Goal: Task Accomplishment & Management: Use online tool/utility

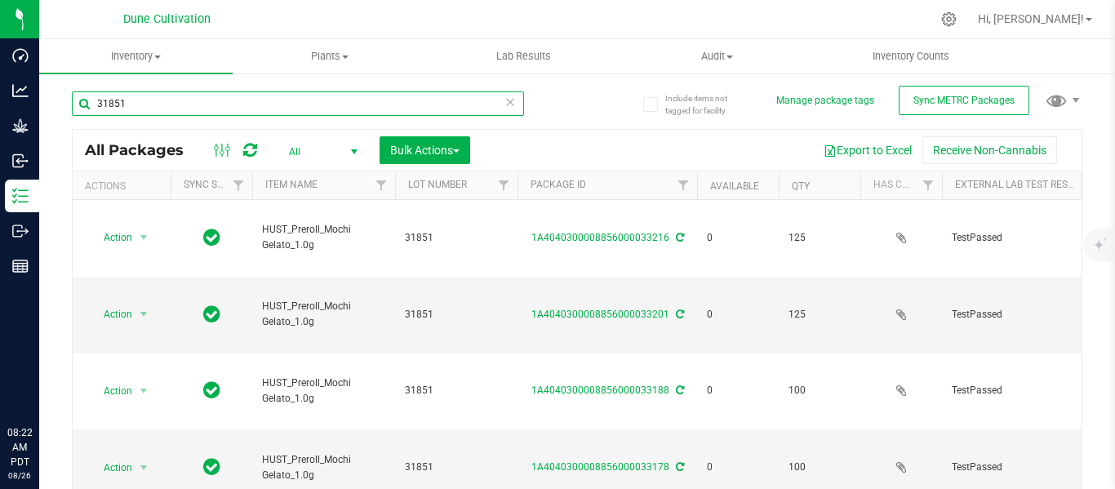
click at [229, 102] on input "31851" at bounding box center [298, 103] width 452 height 24
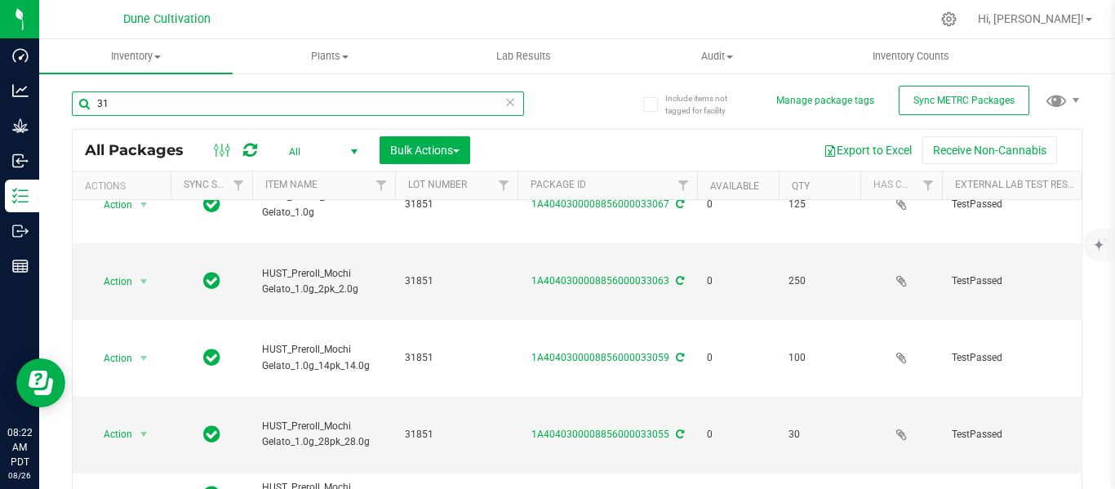
type input "3"
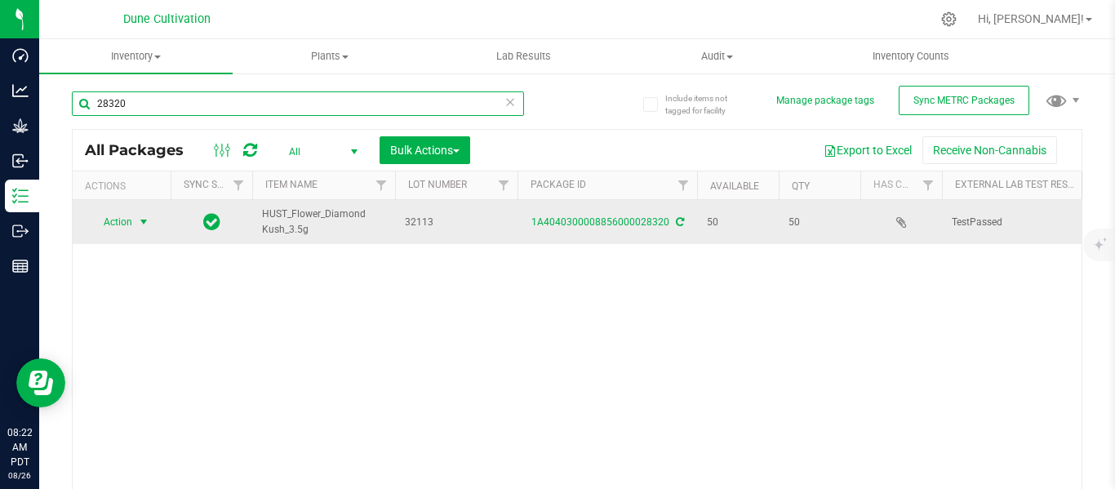
type input "28320"
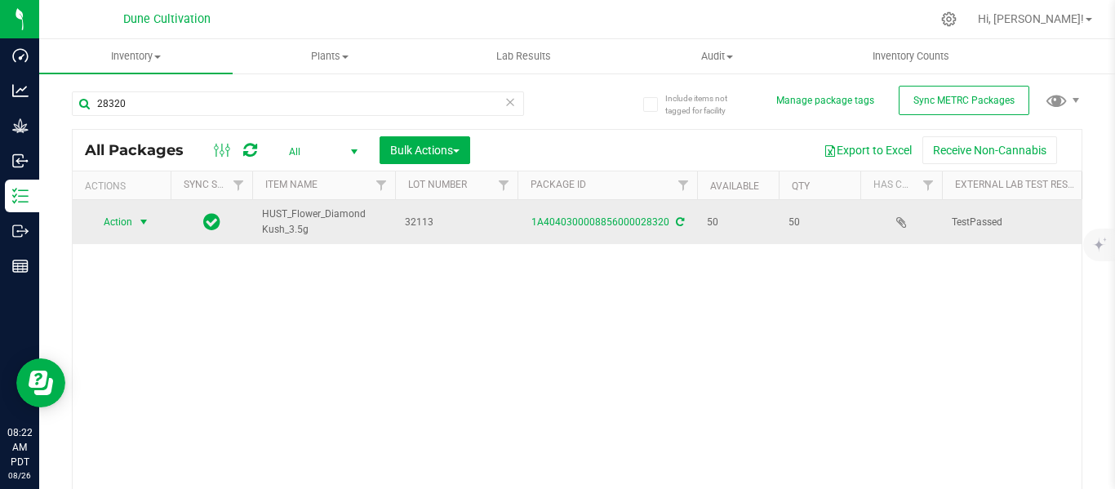
click at [142, 220] on span "select" at bounding box center [143, 222] width 13 height 13
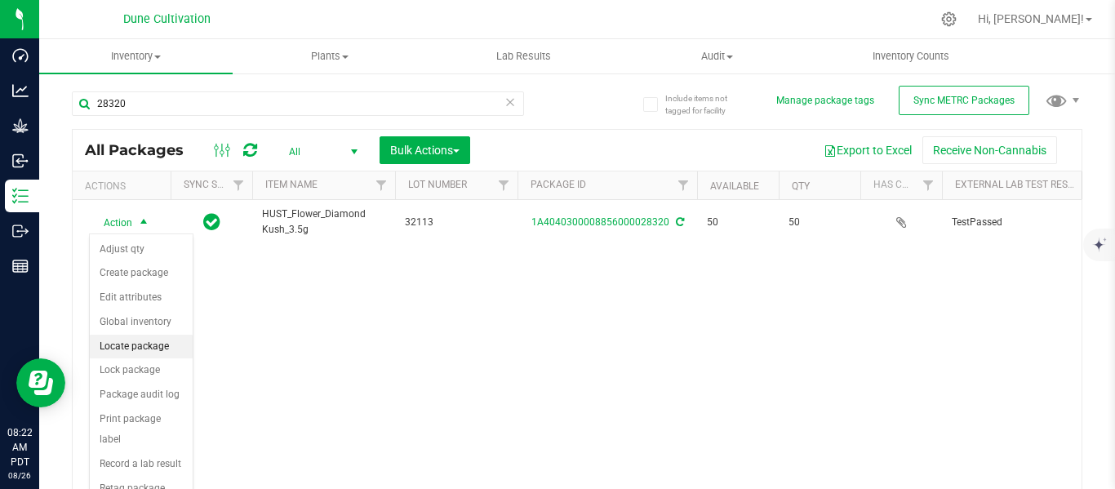
click at [127, 347] on li "Locate package" at bounding box center [141, 347] width 103 height 24
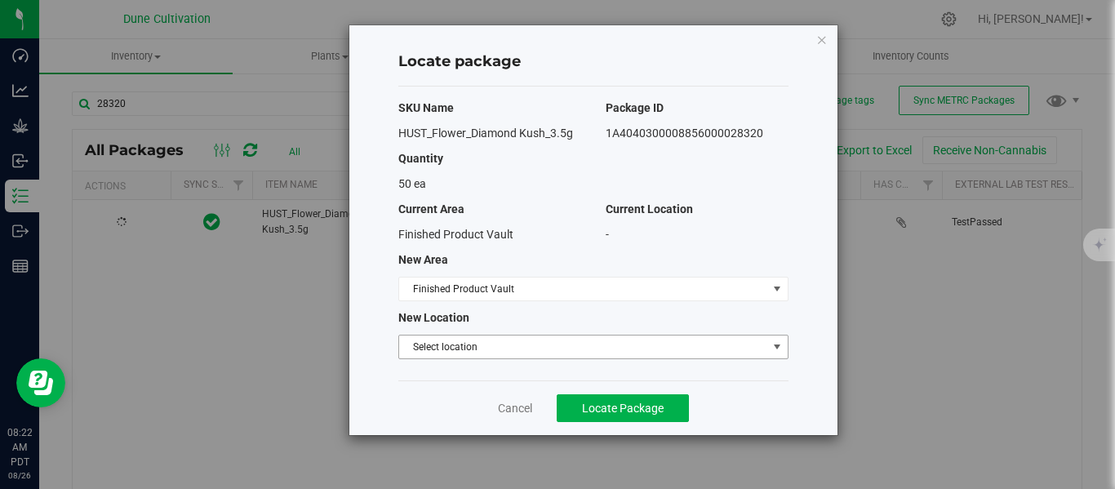
click at [460, 344] on span "Select location" at bounding box center [583, 347] width 368 height 23
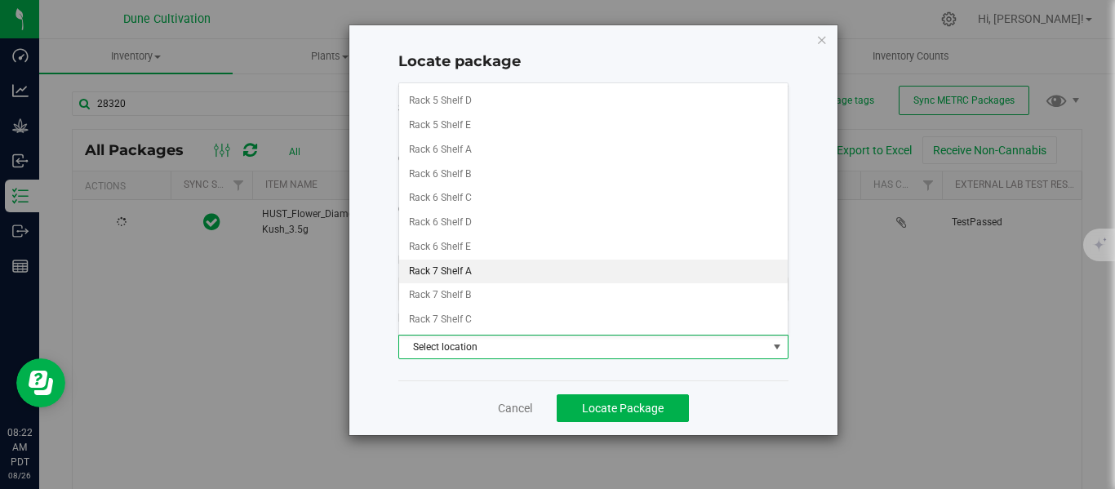
scroll to position [484, 0]
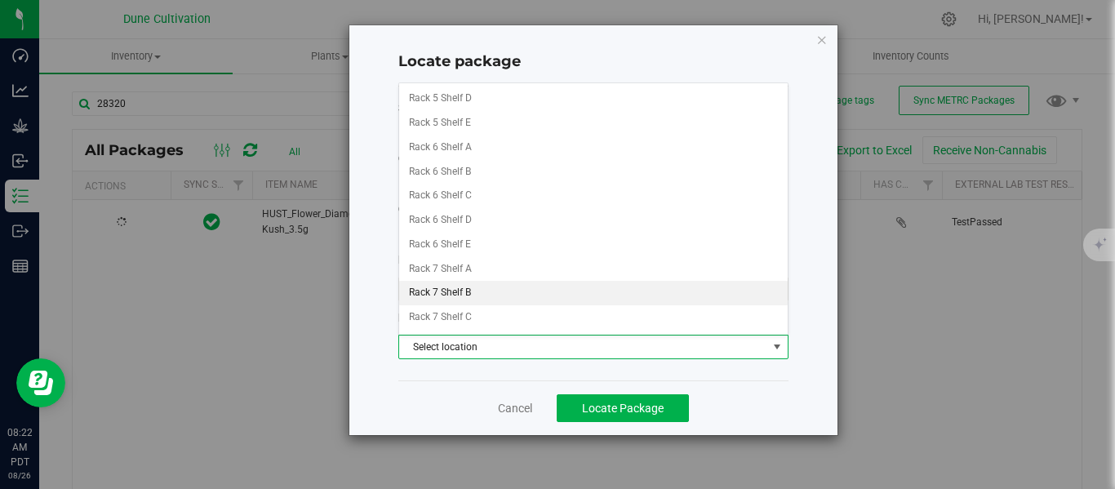
click at [466, 291] on li "Rack 7 Shelf B" at bounding box center [593, 293] width 389 height 24
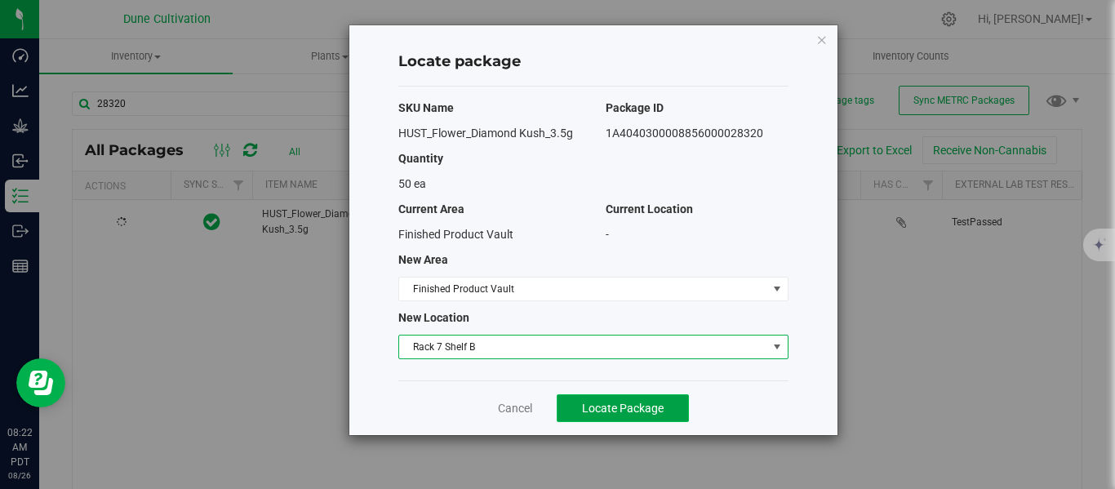
click at [626, 409] on span "Locate Package" at bounding box center [623, 408] width 82 height 13
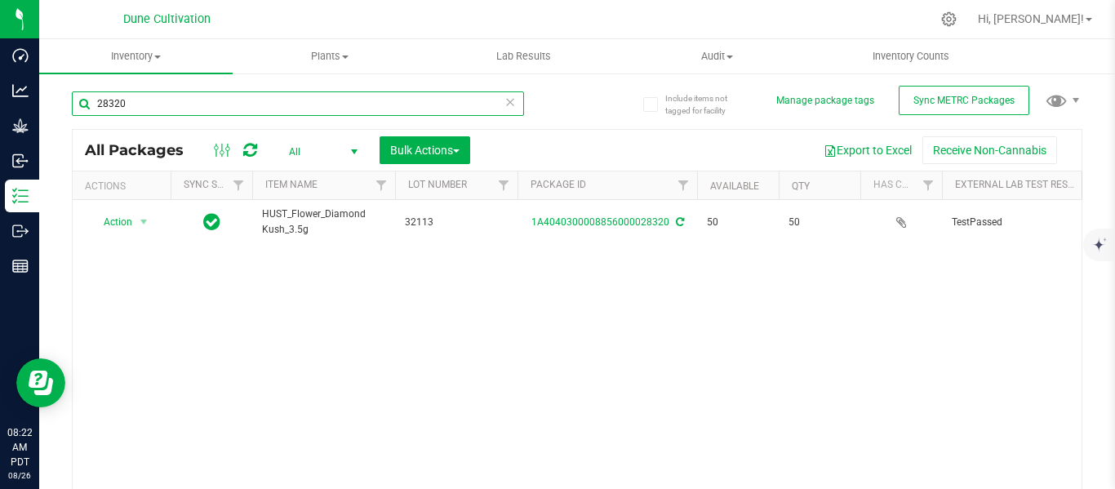
click at [235, 110] on input "28320" at bounding box center [298, 103] width 452 height 24
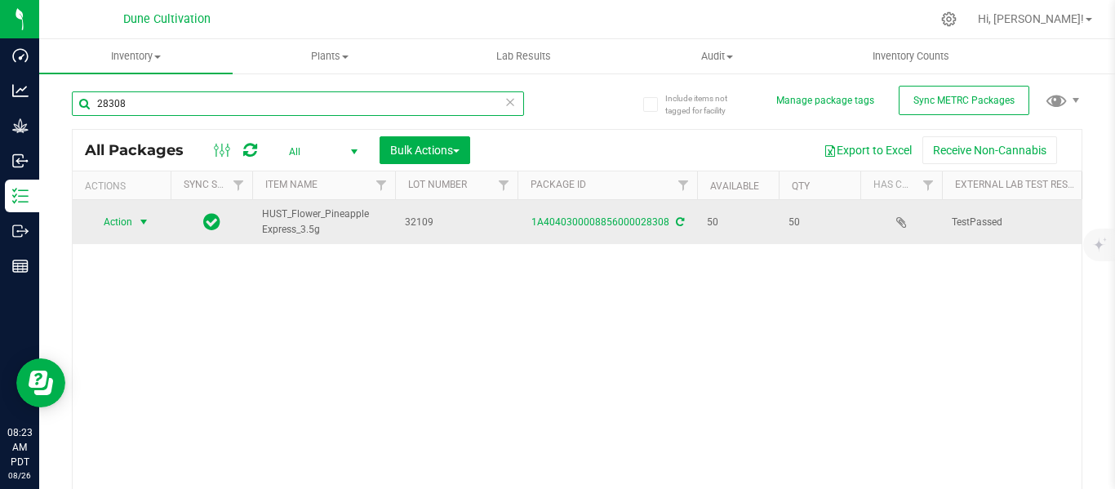
type input "28308"
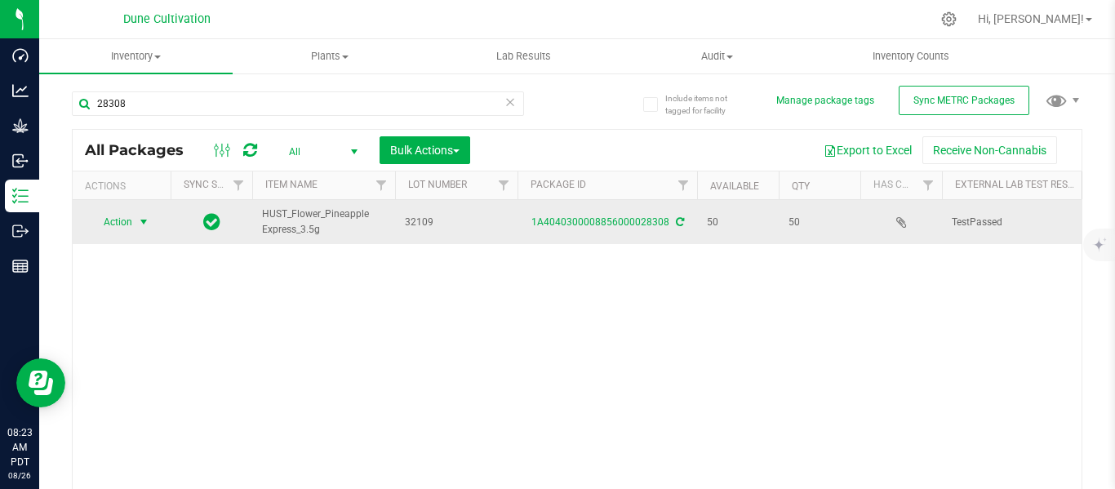
click at [145, 221] on span "select" at bounding box center [143, 222] width 13 height 13
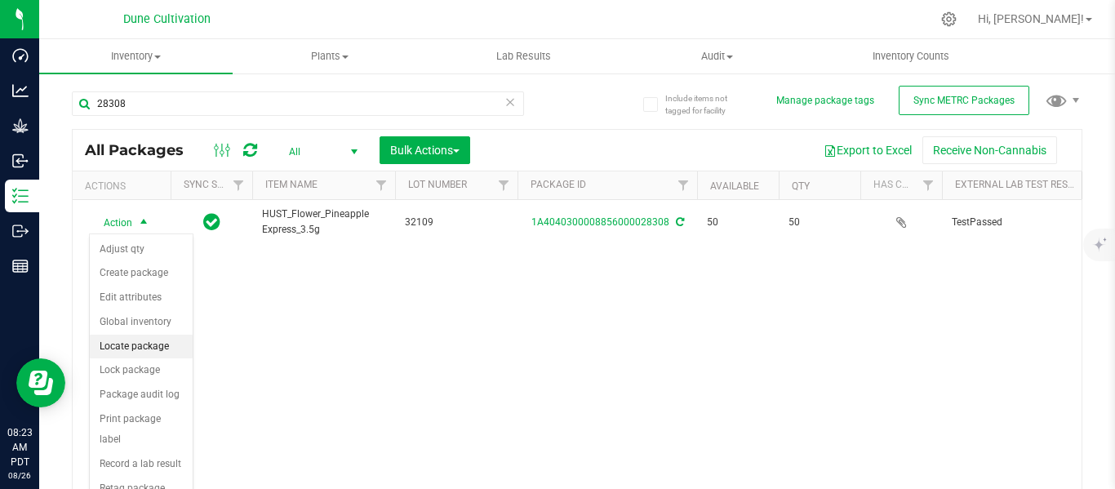
click at [147, 344] on li "Locate package" at bounding box center [141, 347] width 103 height 24
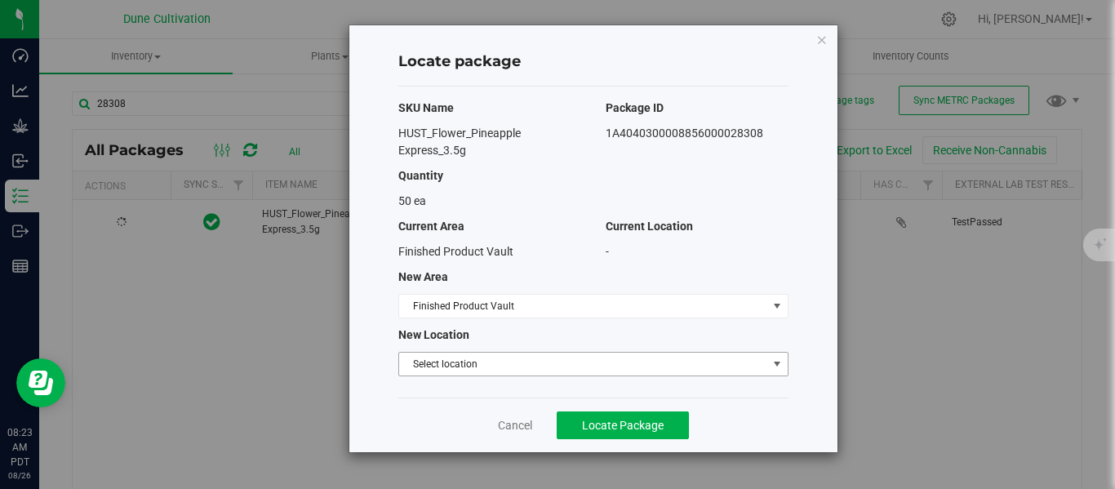
click at [442, 361] on span "Select location" at bounding box center [583, 364] width 368 height 23
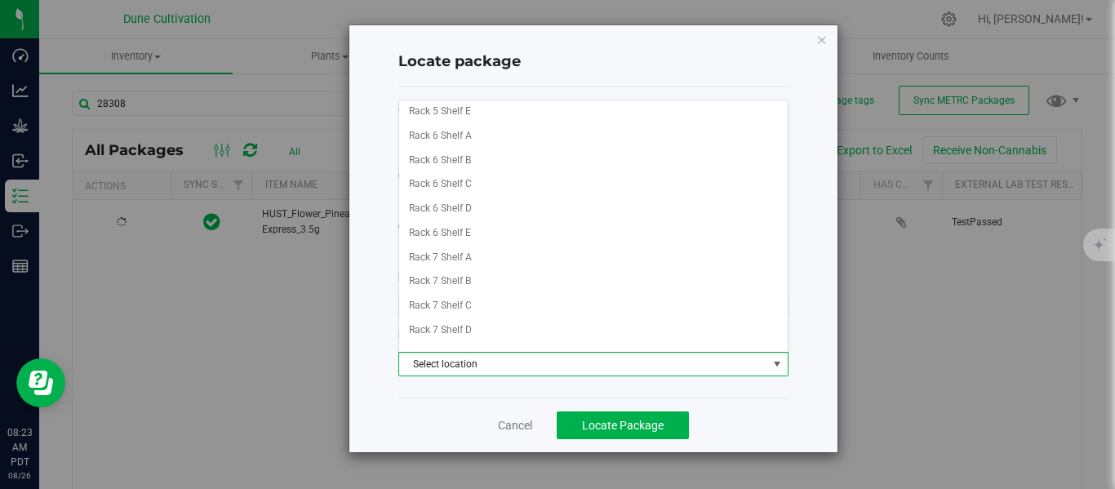
scroll to position [516, 0]
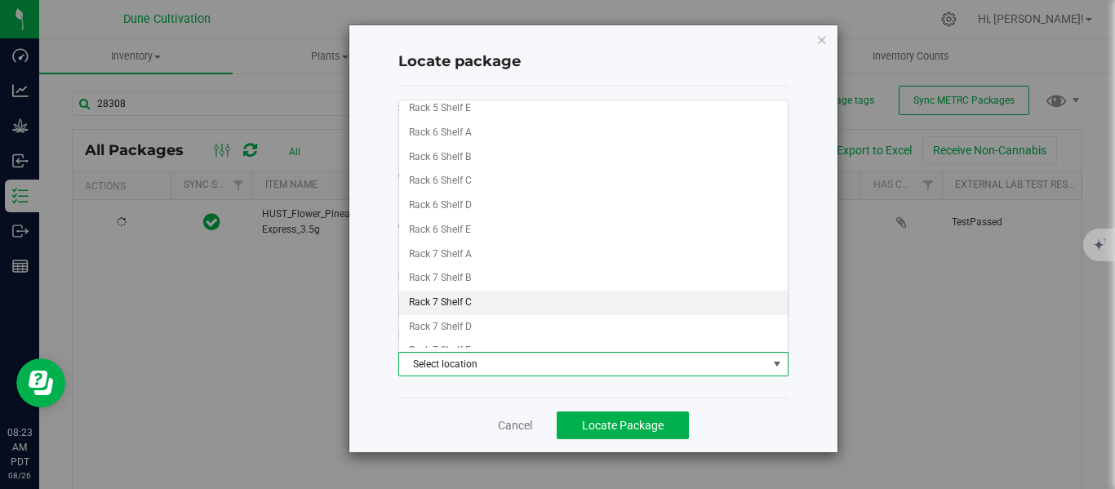
click at [459, 302] on li "Rack 7 Shelf C" at bounding box center [593, 303] width 389 height 24
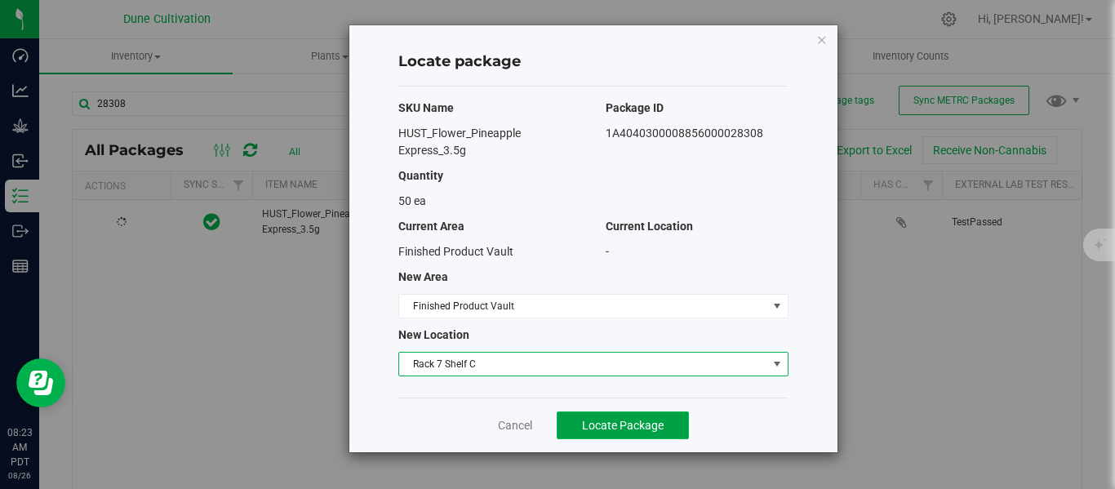
click at [651, 426] on span "Locate Package" at bounding box center [623, 425] width 82 height 13
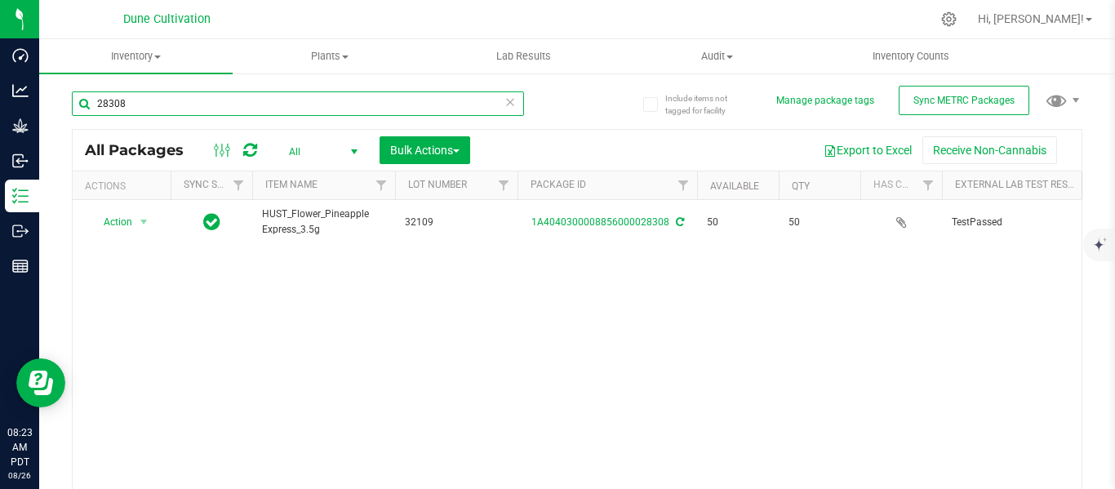
click at [327, 95] on input "28308" at bounding box center [298, 103] width 452 height 24
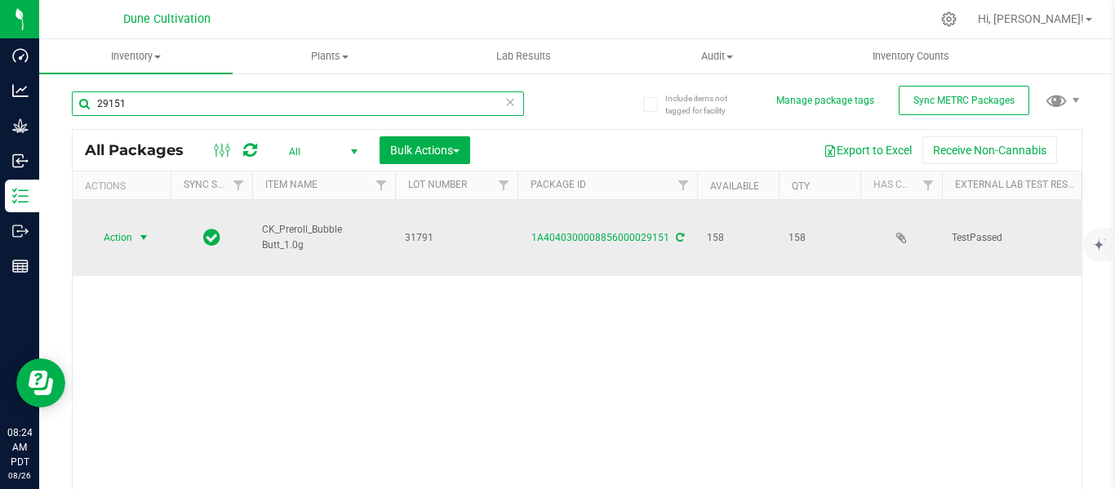
type input "29151"
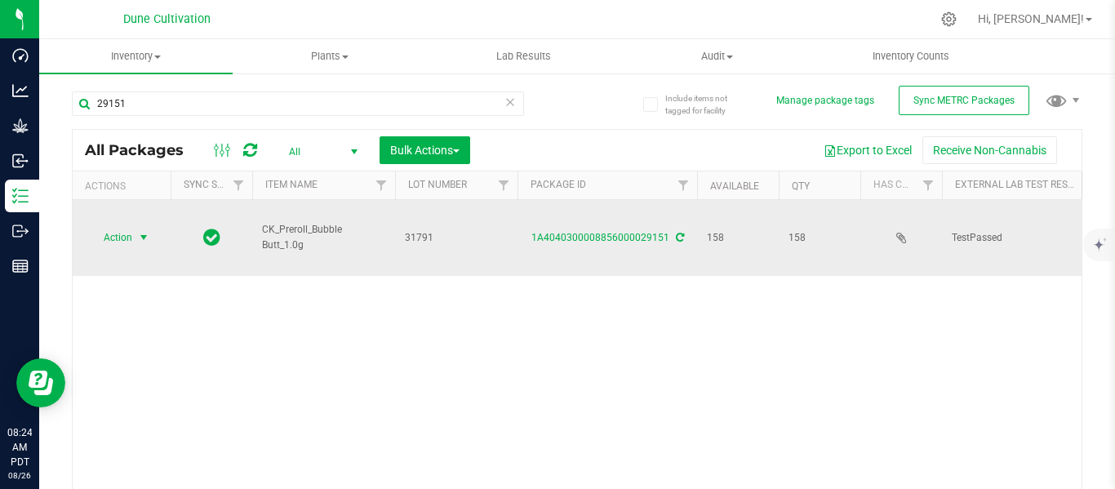
click at [141, 231] on span "select" at bounding box center [143, 237] width 13 height 13
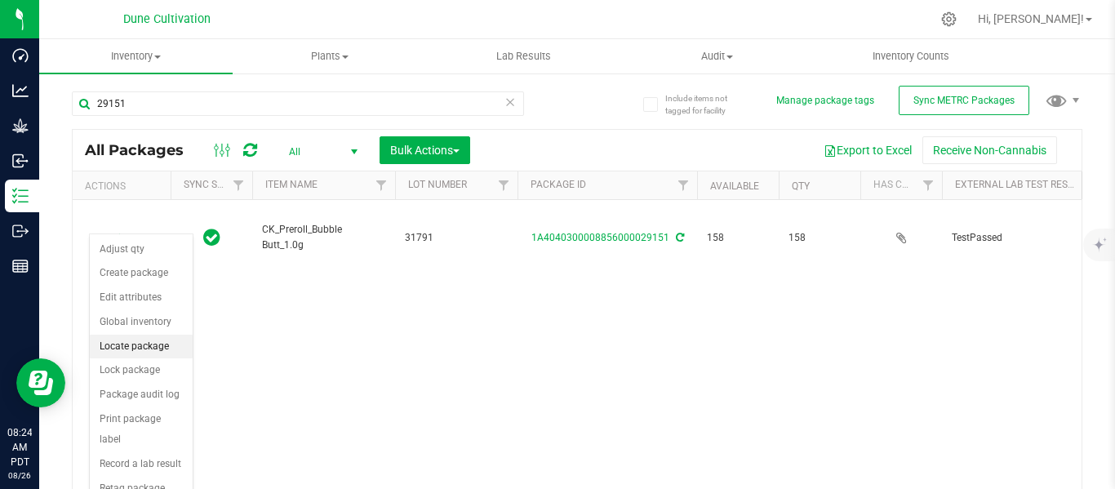
click at [131, 344] on li "Locate package" at bounding box center [141, 347] width 103 height 24
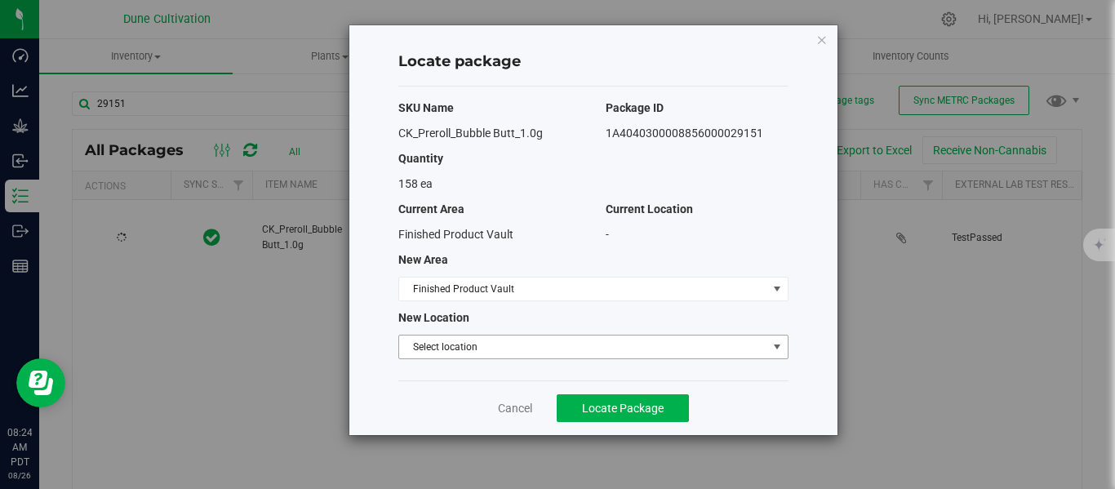
click at [433, 351] on span "Select location" at bounding box center [583, 347] width 368 height 23
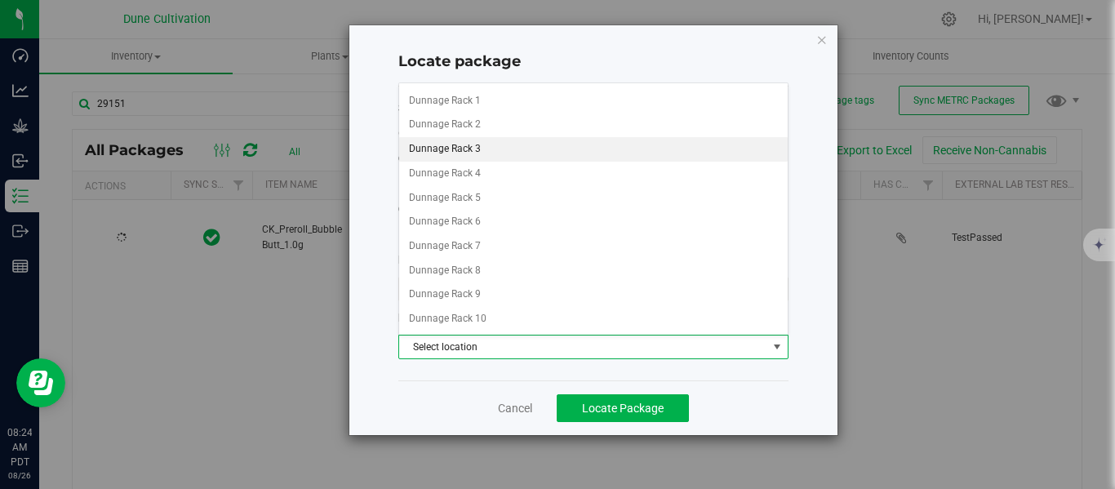
scroll to position [1336, 0]
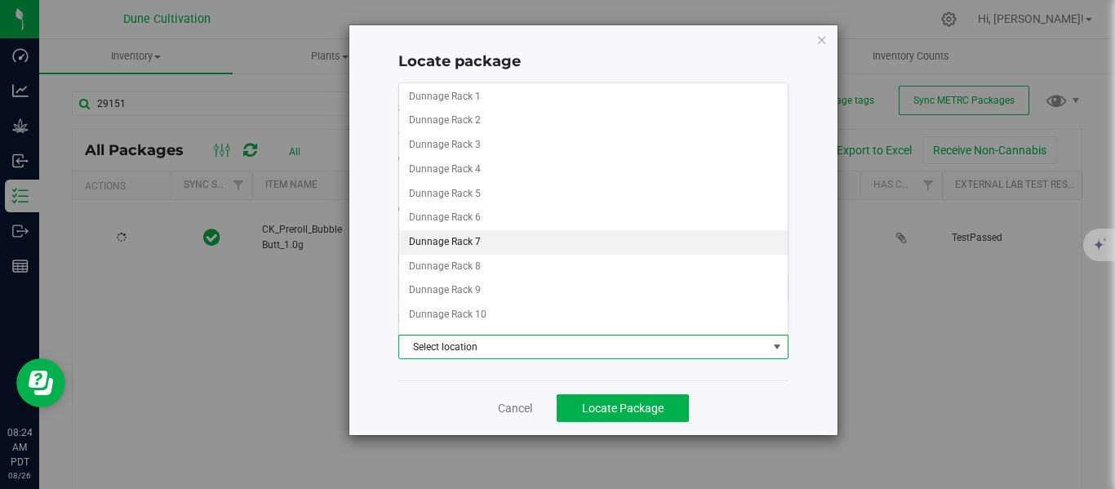
click at [443, 245] on li "Dunnage Rack 7" at bounding box center [593, 242] width 389 height 24
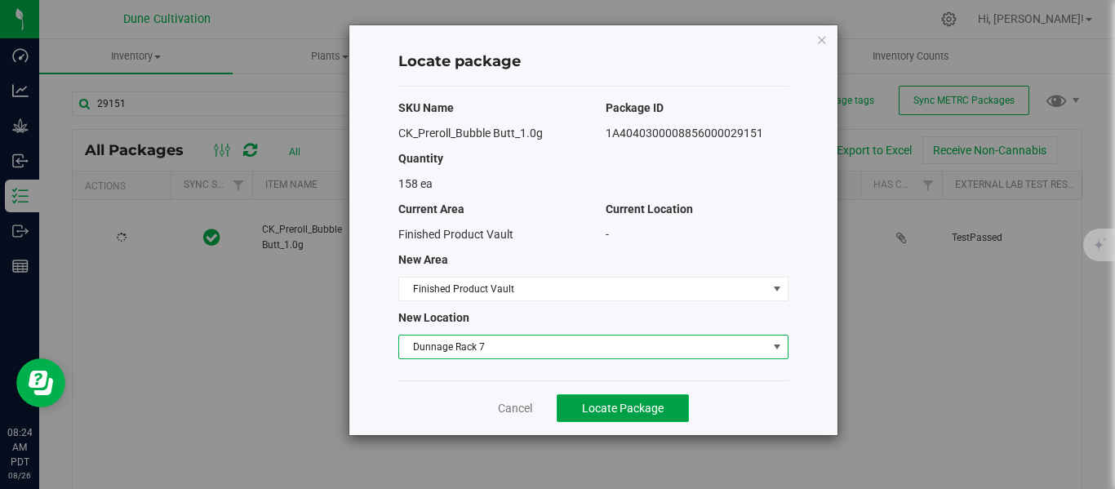
click at [638, 413] on span "Locate Package" at bounding box center [623, 408] width 82 height 13
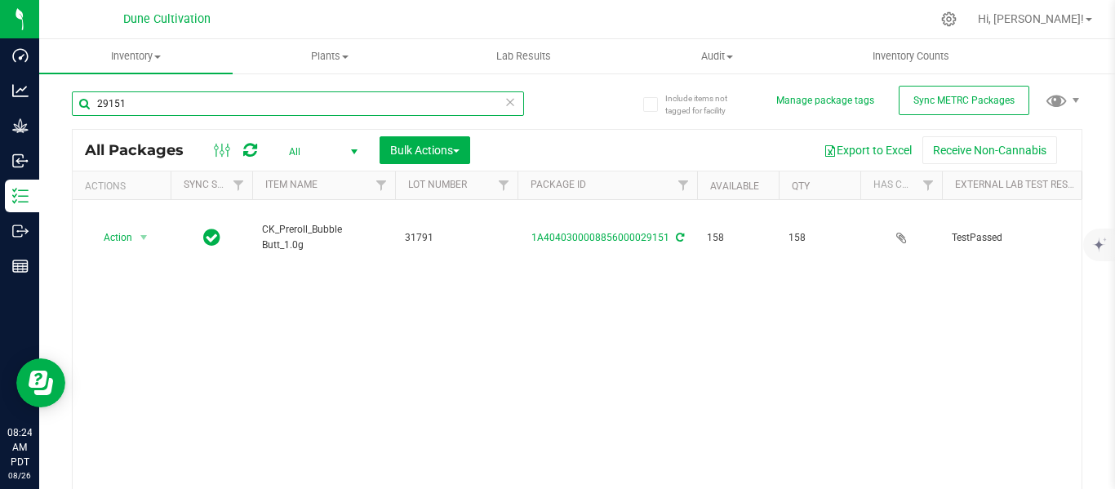
click at [260, 105] on input "29151" at bounding box center [298, 103] width 452 height 24
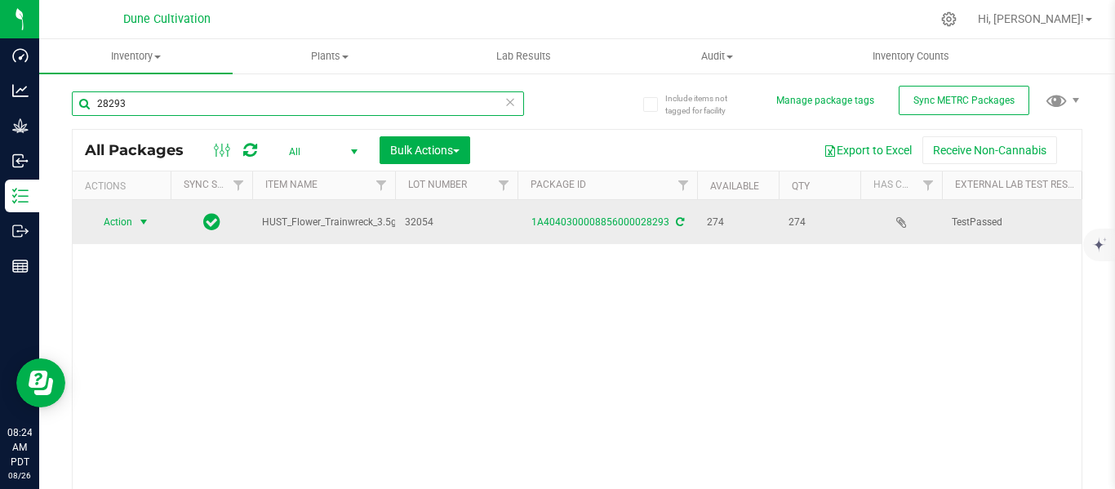
type input "28293"
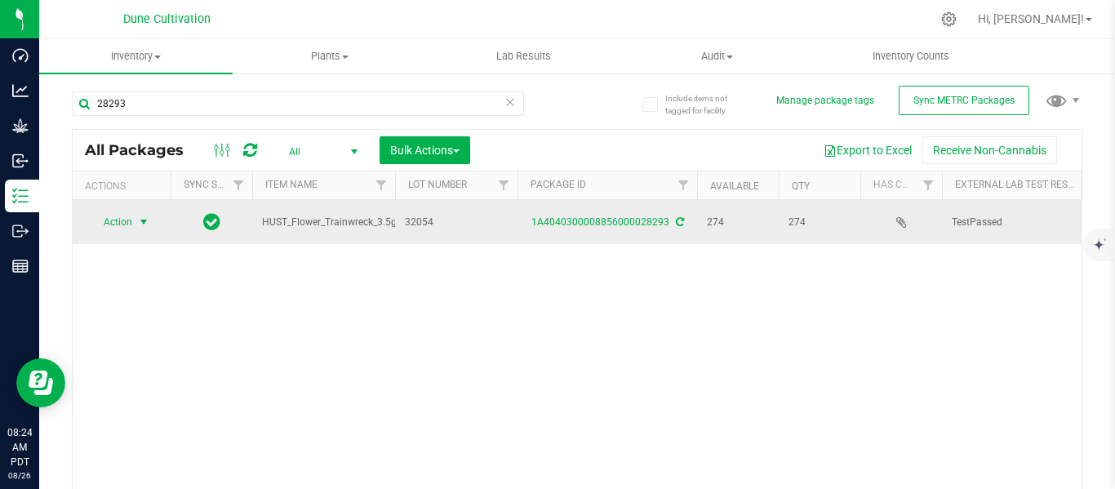
click at [146, 227] on span "select" at bounding box center [143, 222] width 13 height 13
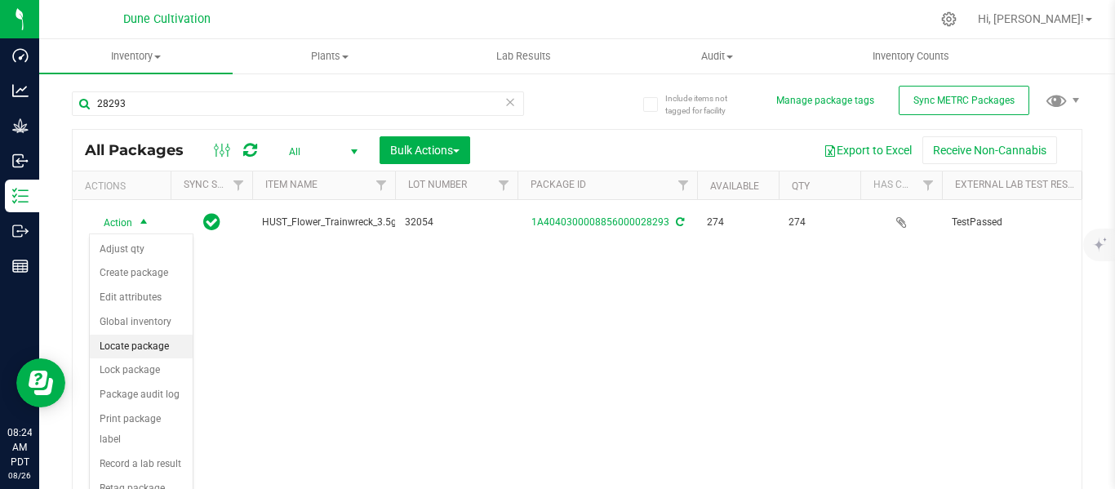
click at [124, 353] on li "Locate package" at bounding box center [141, 347] width 103 height 24
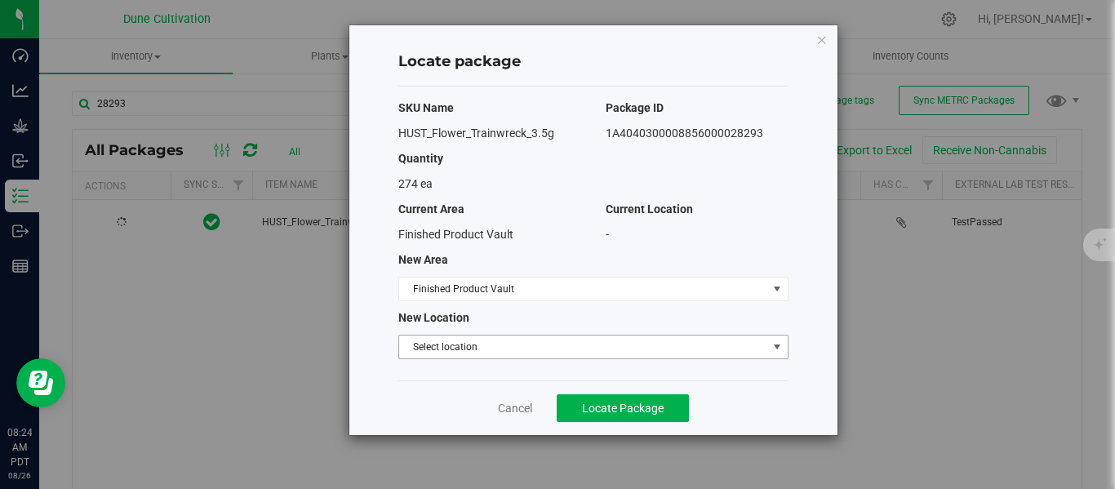
click at [425, 338] on span "Select location" at bounding box center [583, 347] width 368 height 23
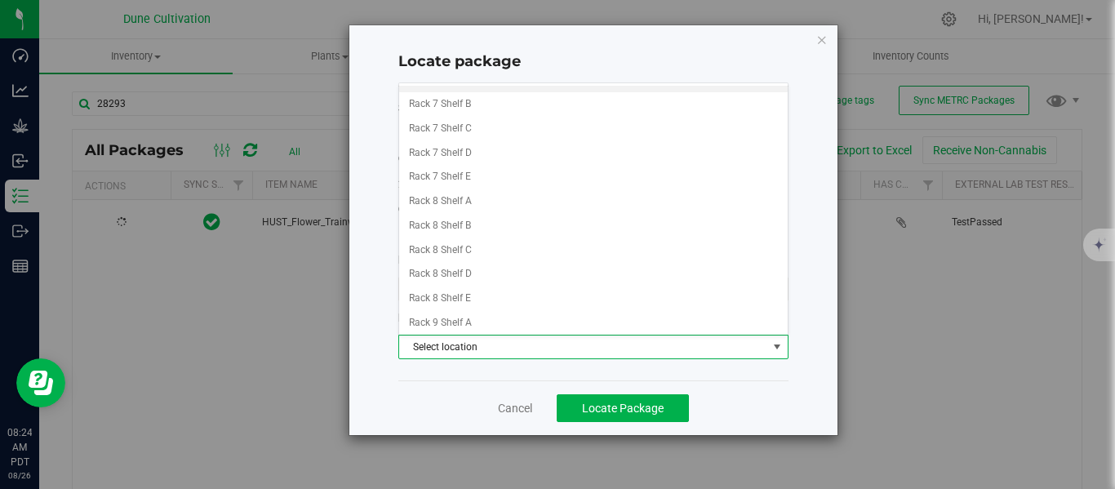
scroll to position [664, 0]
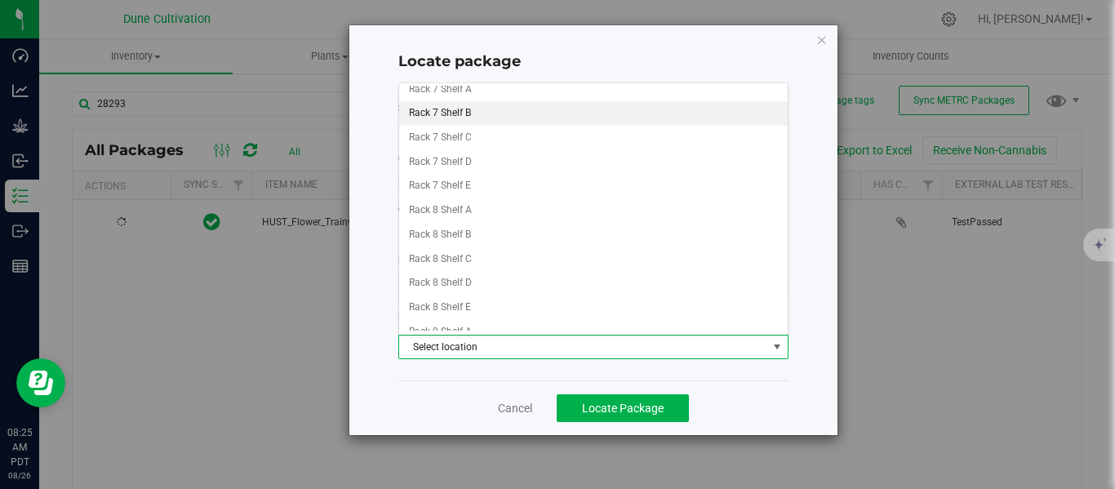
click at [447, 118] on li "Rack 7 Shelf B" at bounding box center [593, 113] width 389 height 24
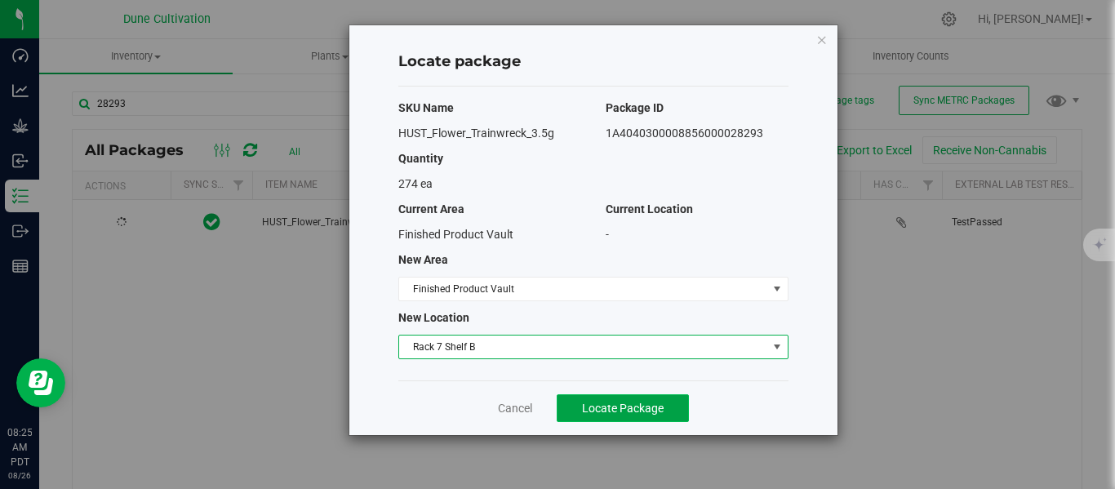
click at [633, 410] on span "Locate Package" at bounding box center [623, 408] width 82 height 13
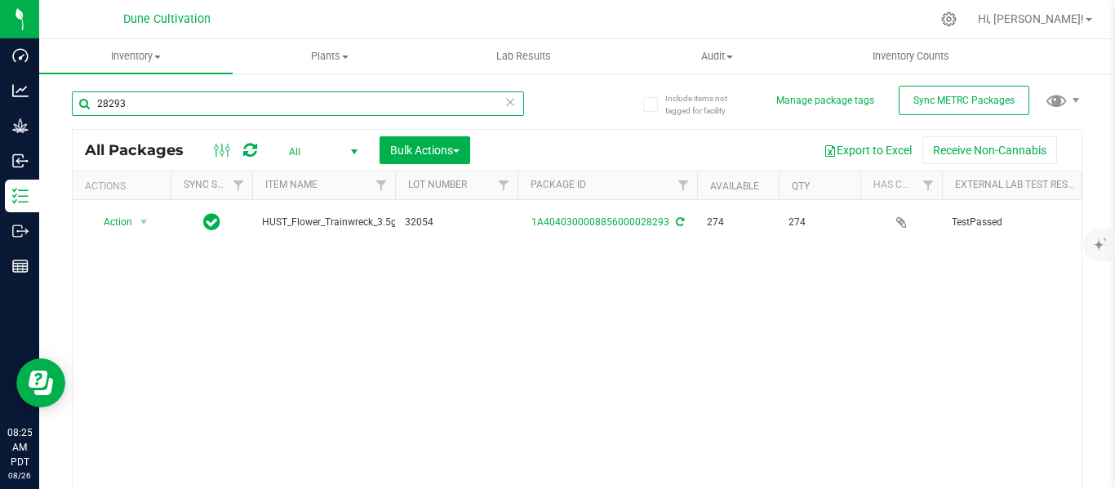
click at [241, 107] on input "28293" at bounding box center [298, 103] width 452 height 24
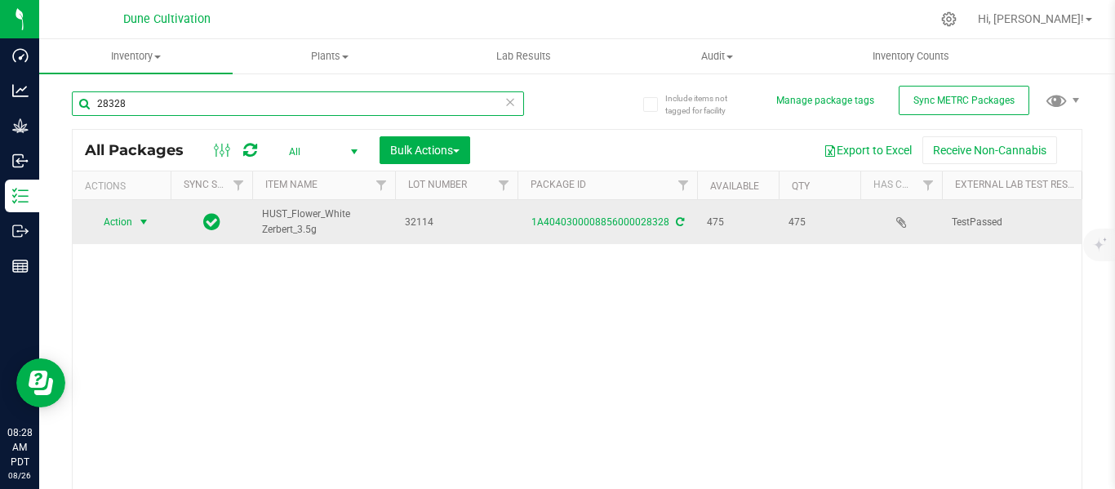
type input "28328"
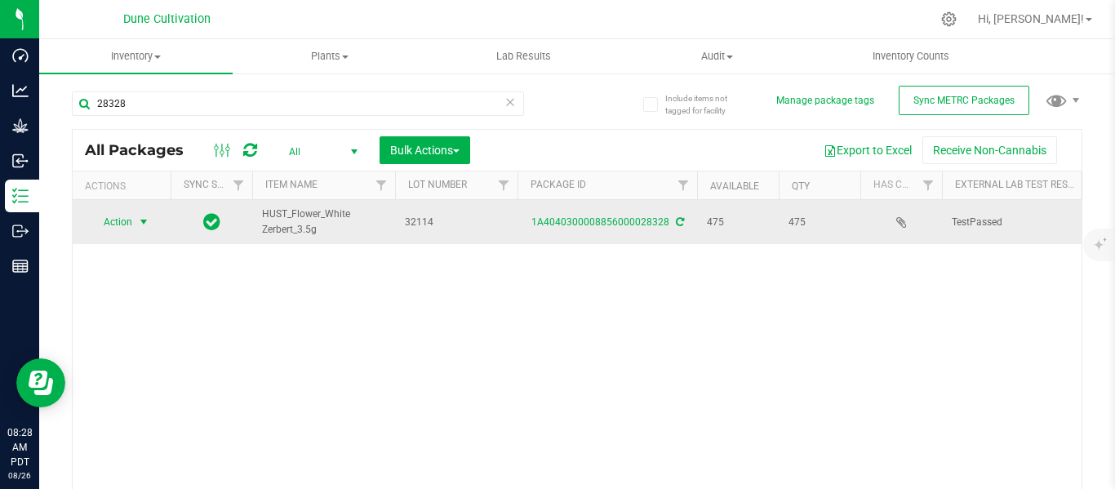
click at [144, 219] on span "select" at bounding box center [143, 222] width 13 height 13
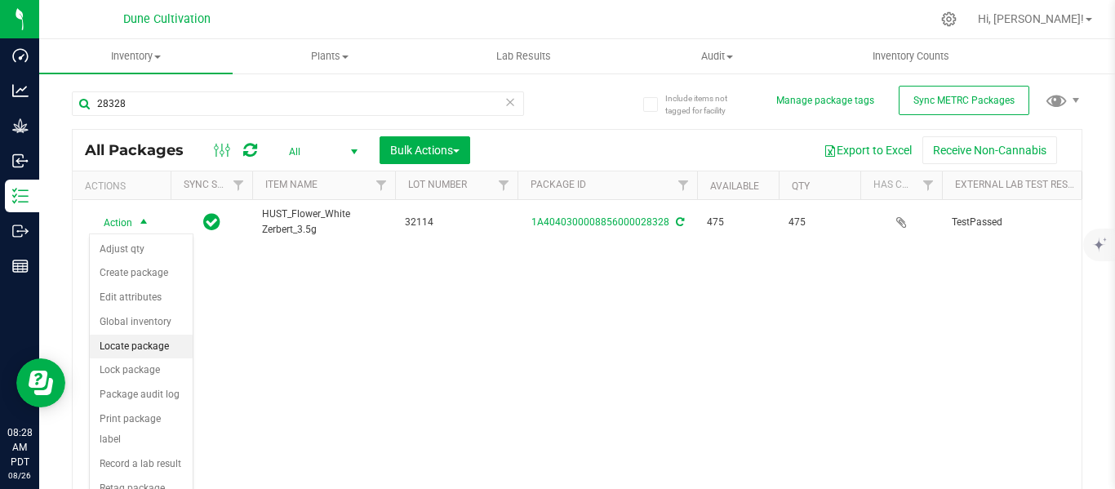
click at [125, 353] on li "Locate package" at bounding box center [141, 347] width 103 height 24
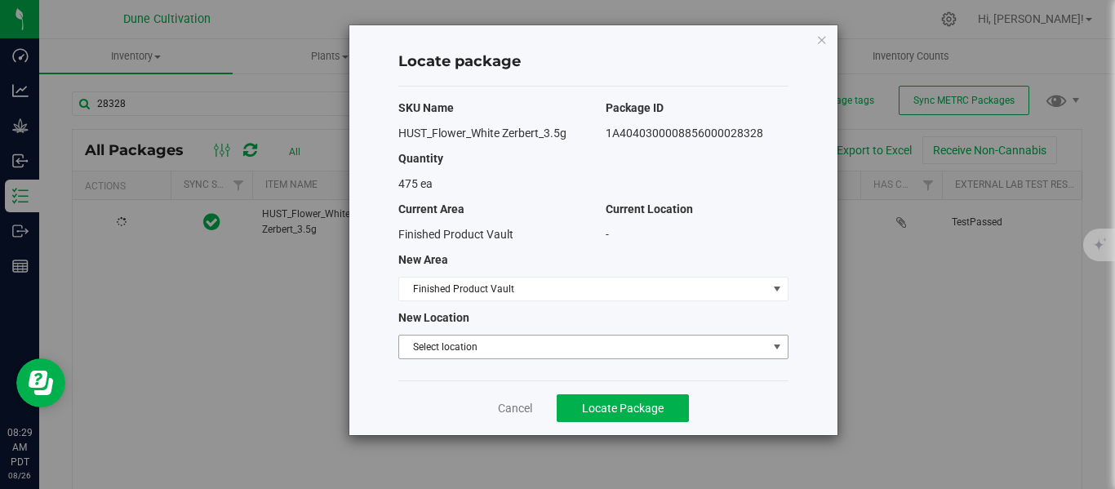
click at [464, 353] on span "Select location" at bounding box center [583, 347] width 368 height 23
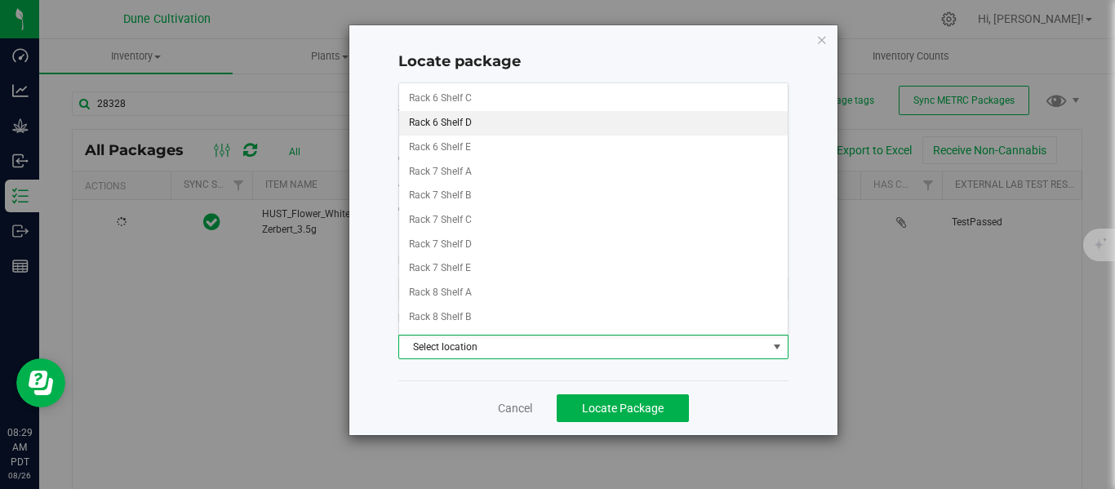
scroll to position [579, 0]
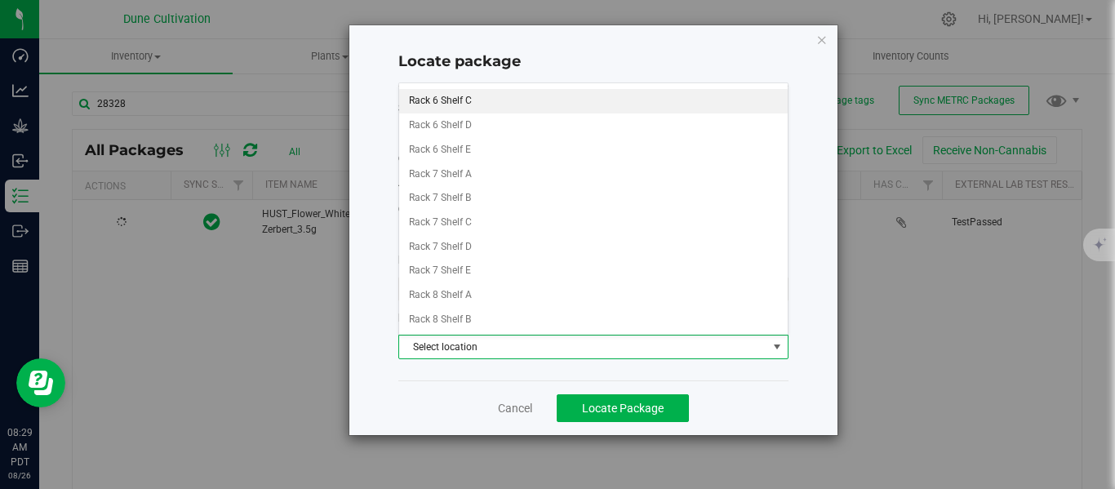
click at [469, 102] on li "Rack 6 Shelf C" at bounding box center [593, 101] width 389 height 24
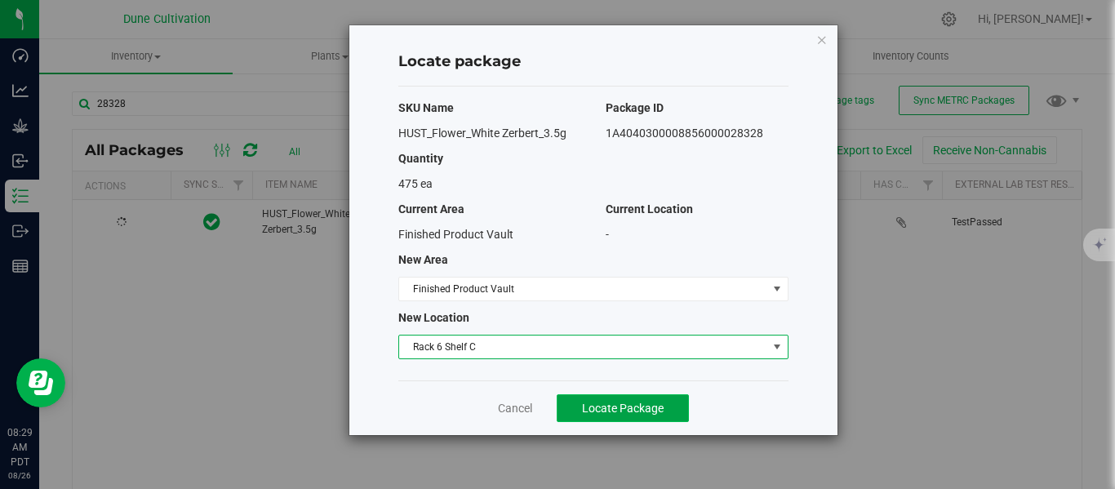
click at [655, 411] on span "Locate Package" at bounding box center [623, 408] width 82 height 13
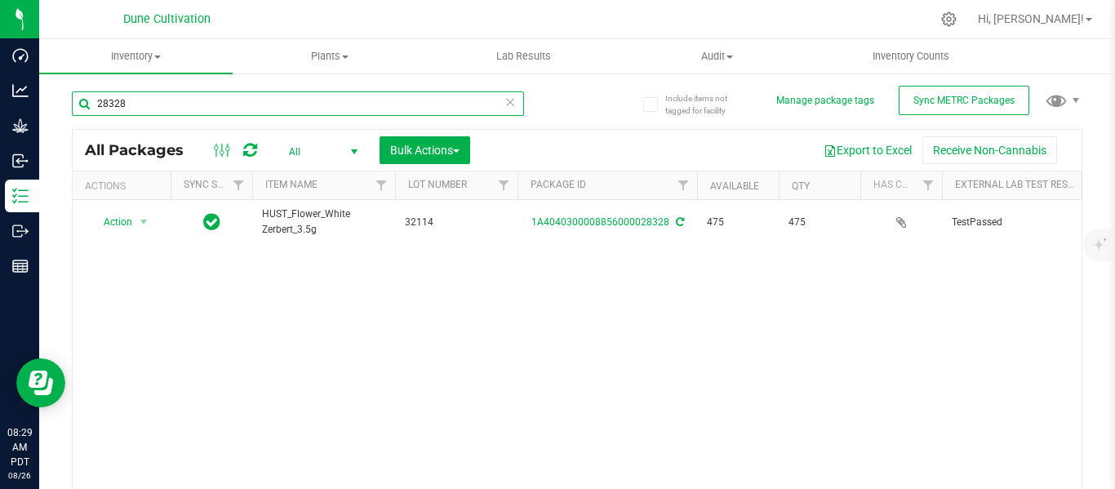
click at [241, 108] on input "28328" at bounding box center [298, 103] width 452 height 24
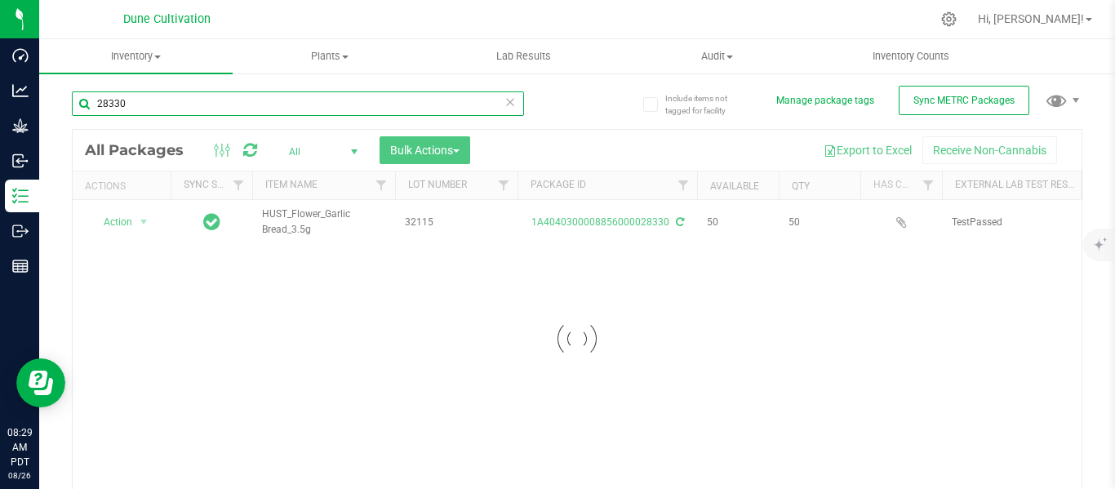
type input "28330"
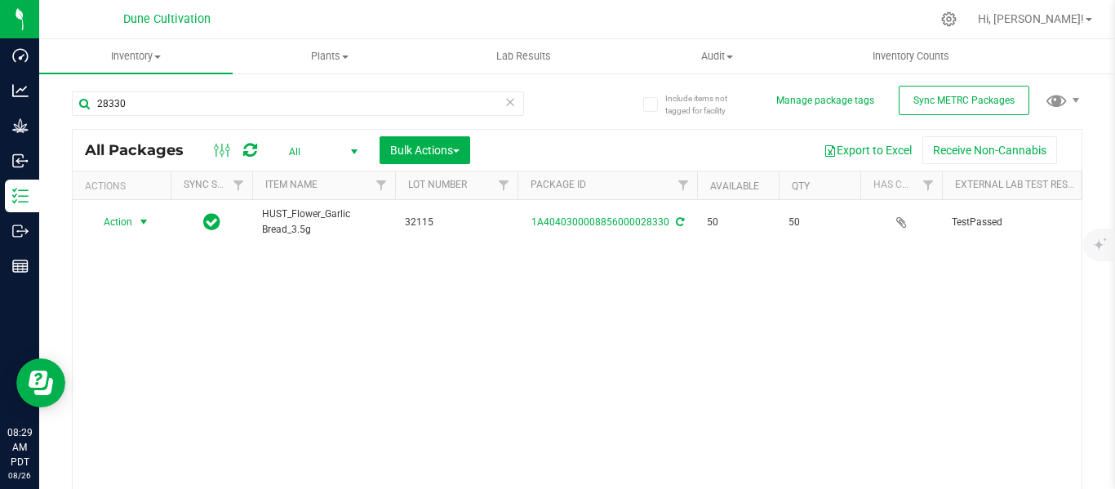
click at [148, 222] on span "select" at bounding box center [143, 222] width 13 height 13
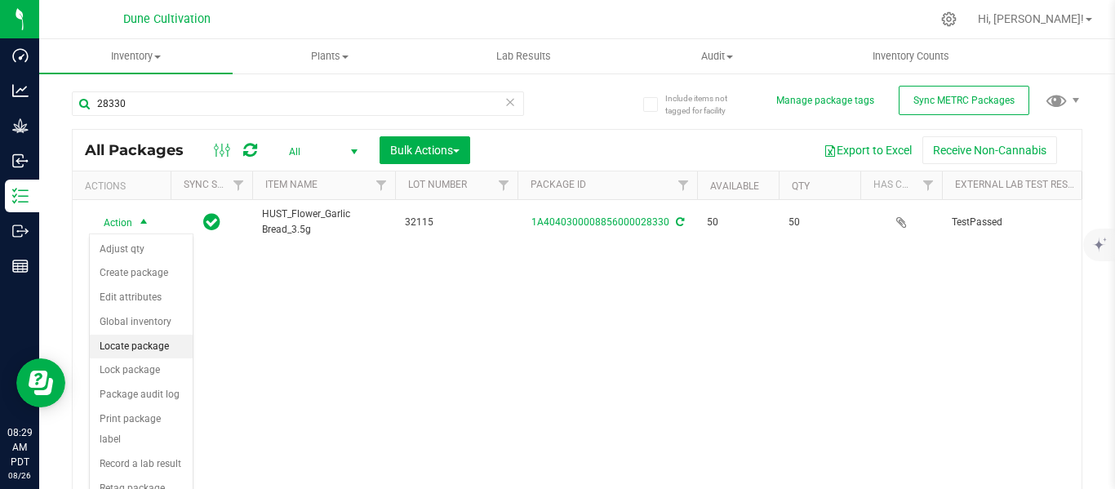
click at [137, 350] on li "Locate package" at bounding box center [141, 347] width 103 height 24
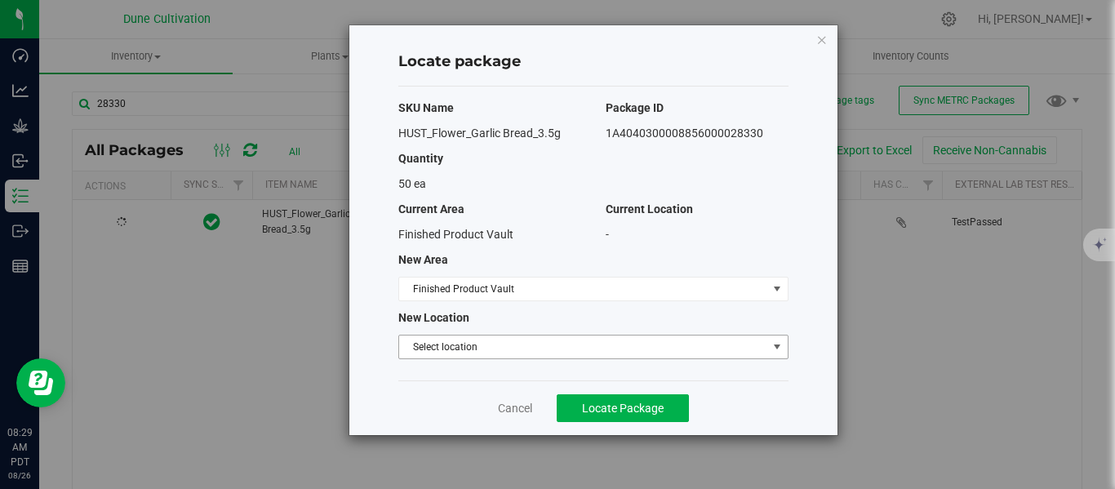
click at [481, 351] on span "Select location" at bounding box center [583, 347] width 368 height 23
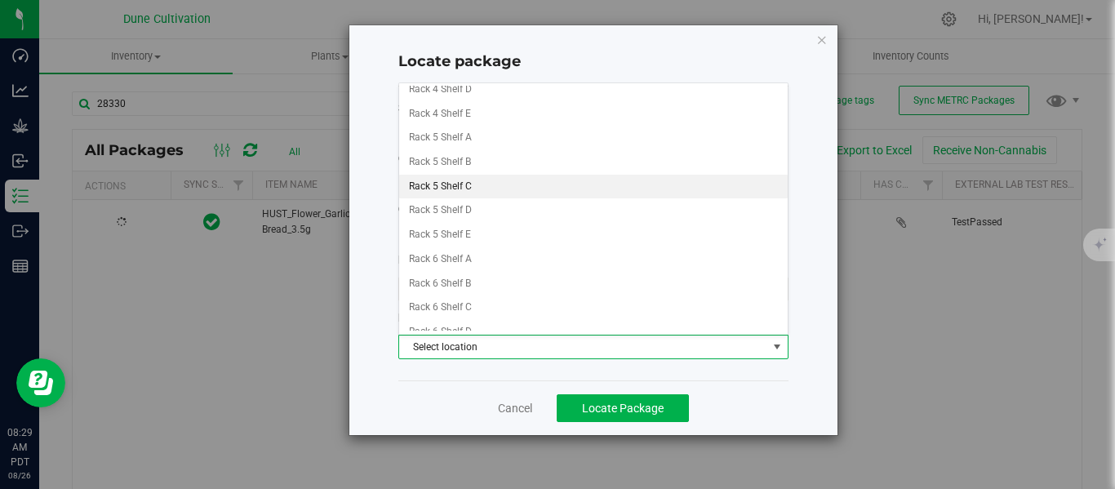
scroll to position [379, 0]
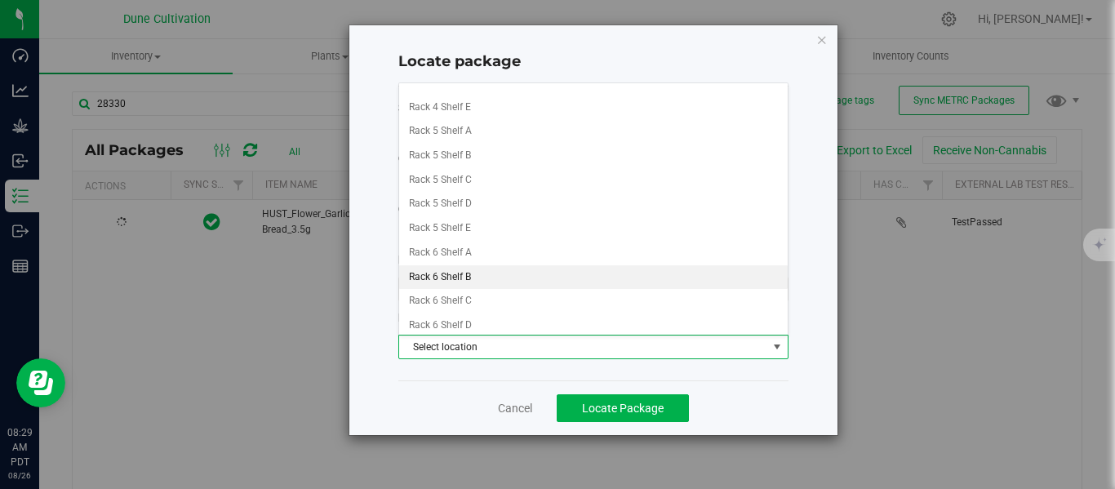
click at [469, 275] on li "Rack 6 Shelf B" at bounding box center [593, 277] width 389 height 24
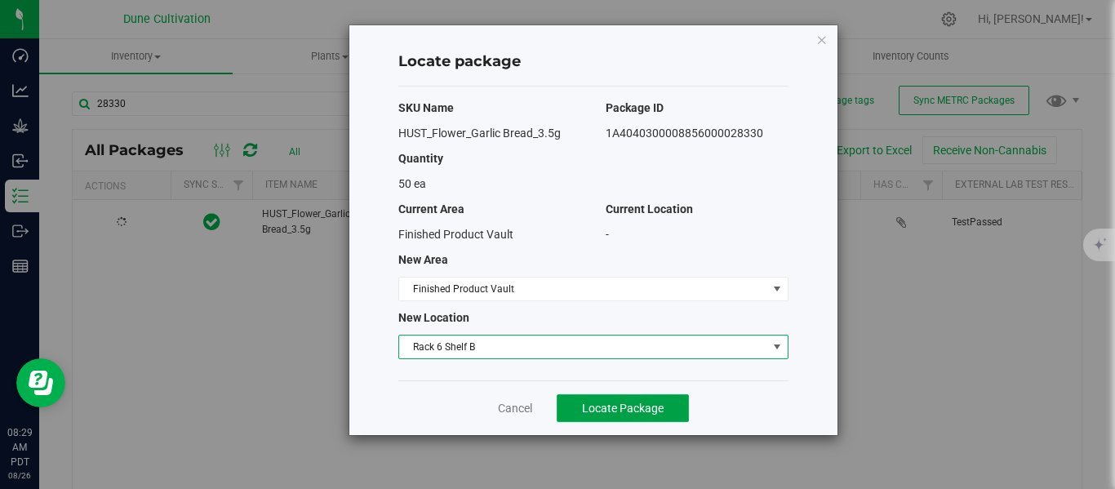
click at [582, 407] on span "Locate Package" at bounding box center [623, 408] width 82 height 13
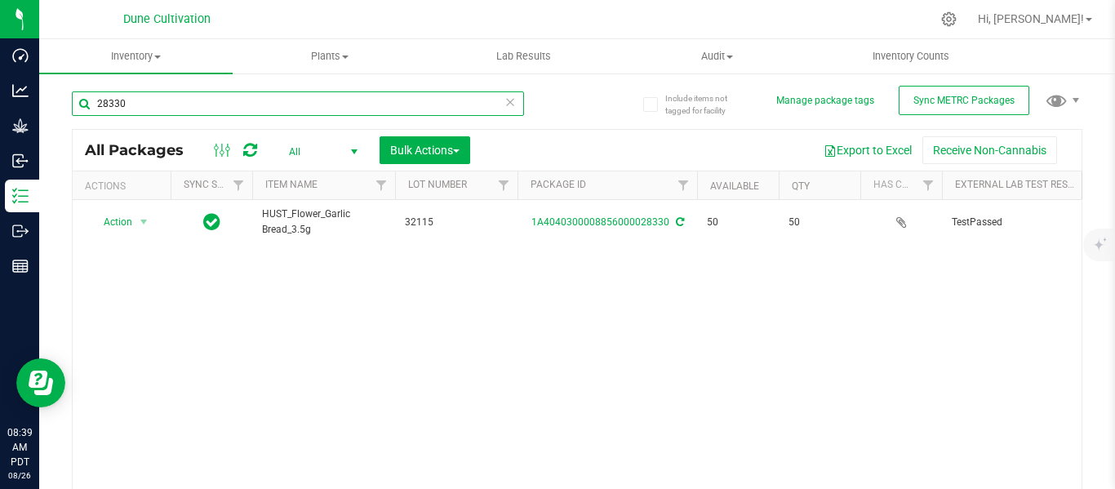
click at [153, 102] on input "28330" at bounding box center [298, 103] width 452 height 24
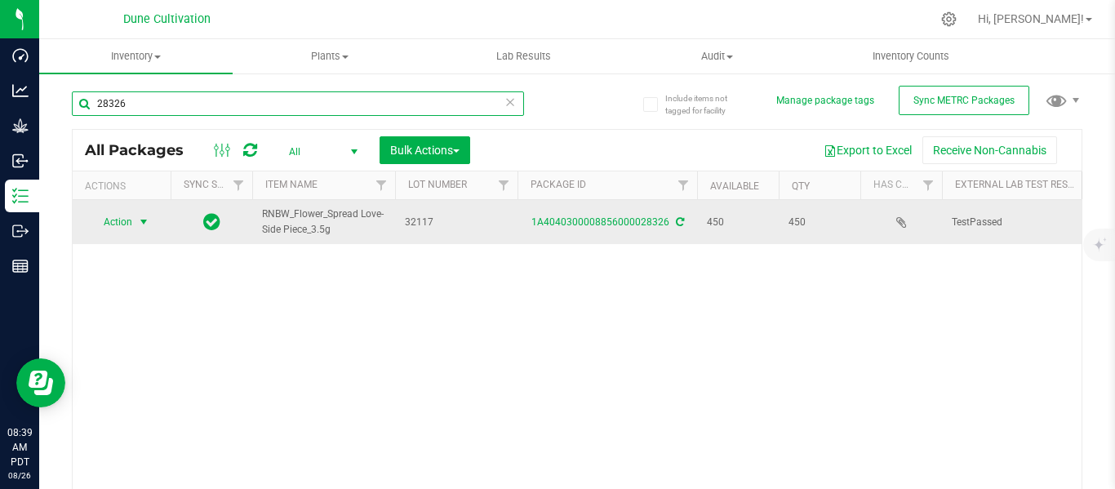
type input "28326"
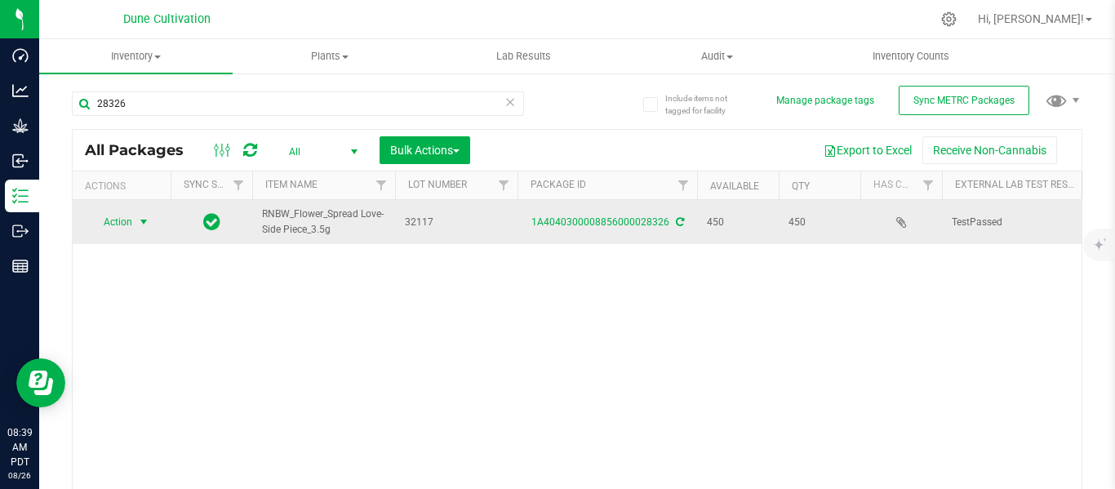
click at [144, 224] on span "select" at bounding box center [143, 222] width 13 height 13
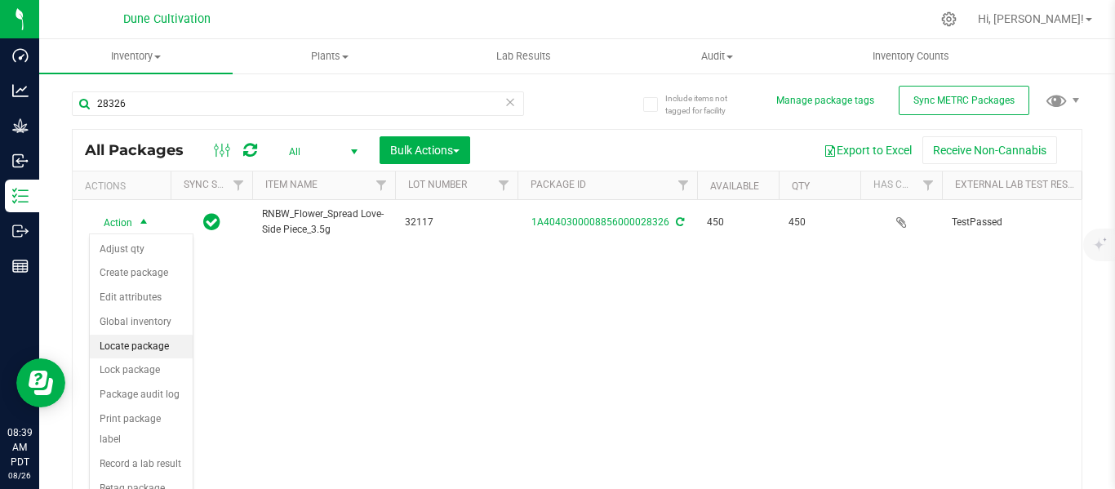
click at [127, 347] on li "Locate package" at bounding box center [141, 347] width 103 height 24
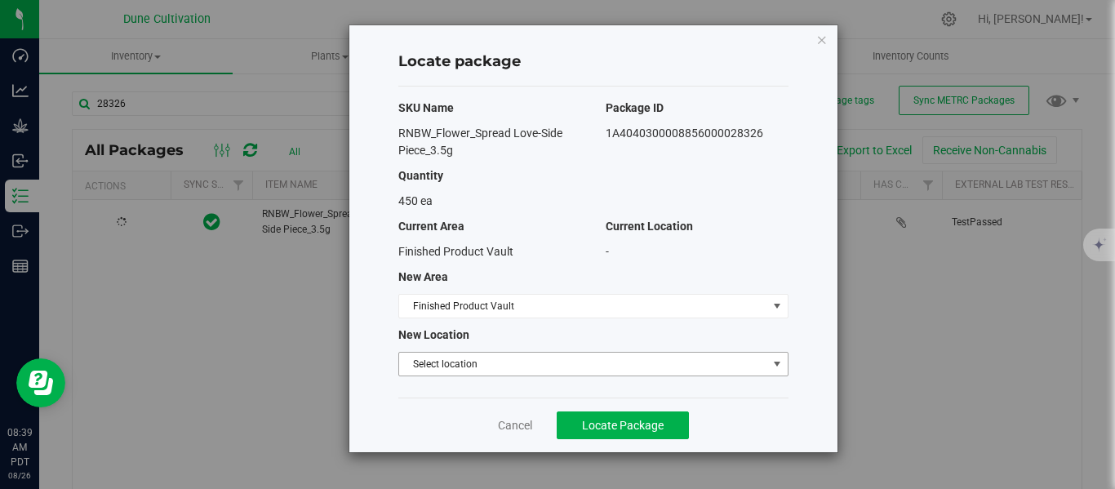
click at [460, 362] on span "Select location" at bounding box center [583, 364] width 368 height 23
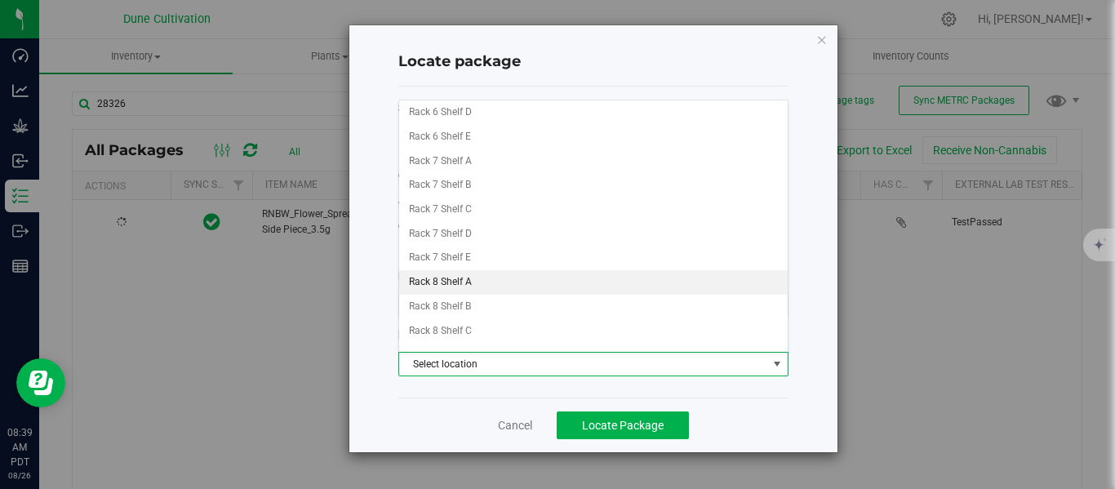
scroll to position [608, 0]
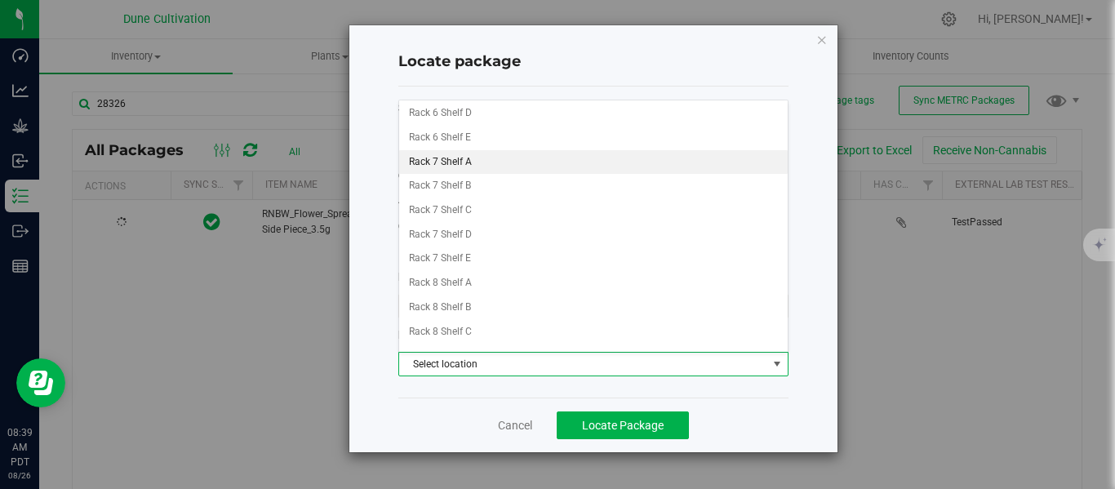
click at [471, 164] on li "Rack 7 Shelf A" at bounding box center [593, 162] width 389 height 24
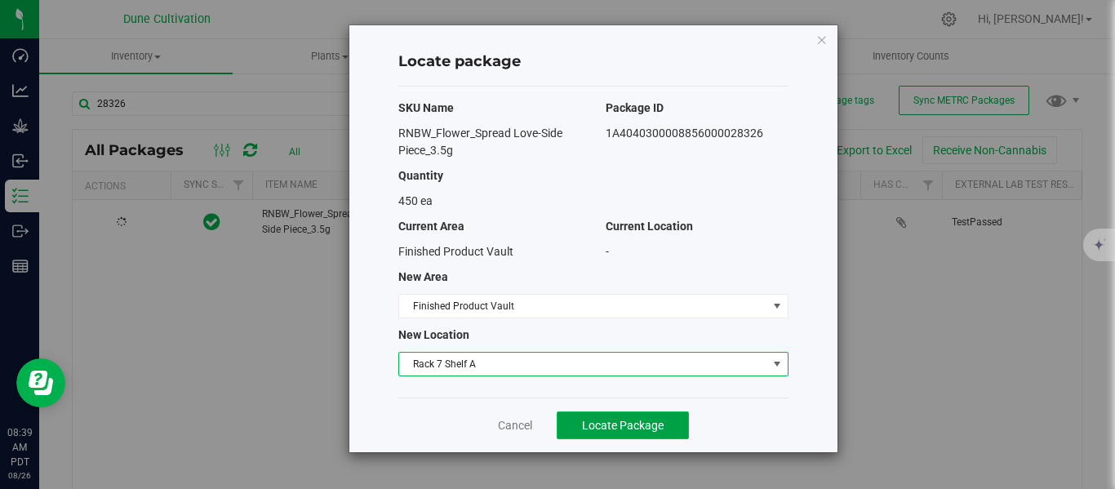
click at [616, 424] on span "Locate Package" at bounding box center [623, 425] width 82 height 13
